Goal: Check status: Check status

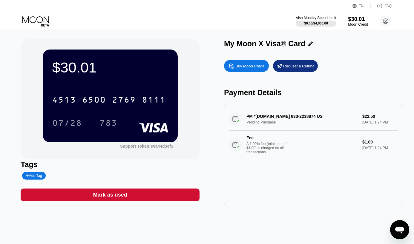
click at [353, 21] on div "$30.01" at bounding box center [358, 19] width 20 height 6
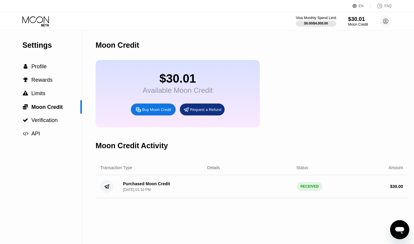
click at [358, 19] on div "$30.01" at bounding box center [358, 19] width 20 height 6
click at [307, 188] on div "RECEIVED" at bounding box center [309, 186] width 25 height 9
